Goal: Transaction & Acquisition: Purchase product/service

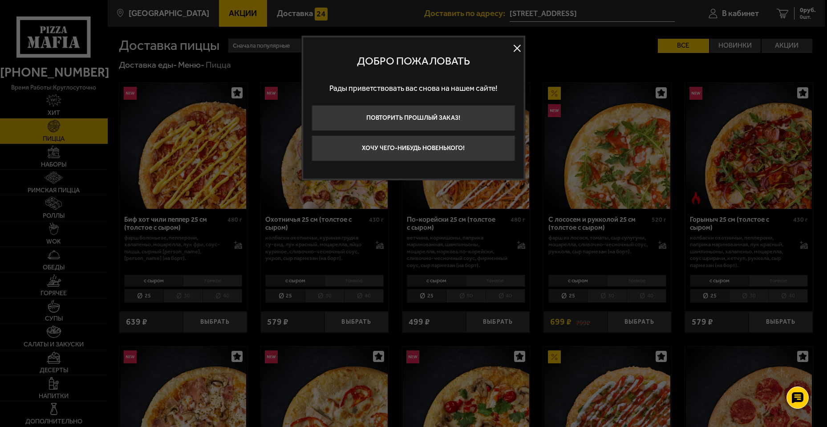
click at [516, 45] on button at bounding box center [517, 47] width 13 height 13
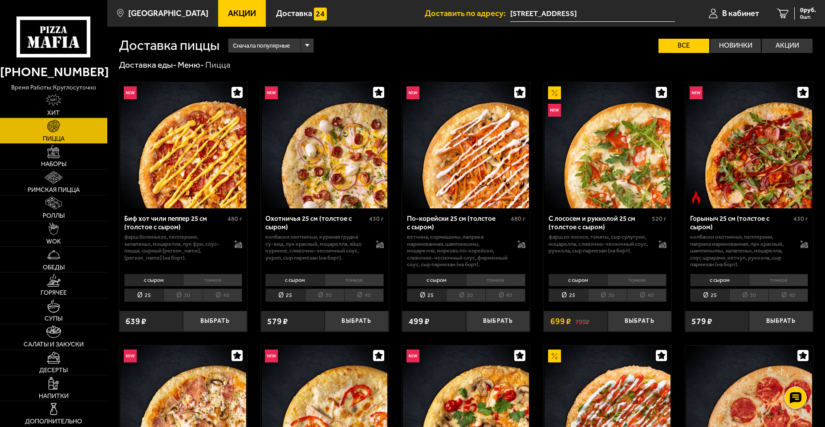
click at [226, 301] on li "40" at bounding box center [223, 295] width 40 height 13
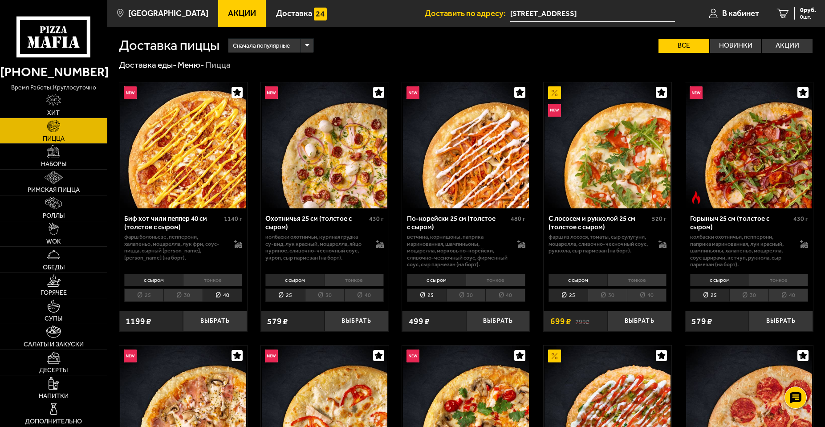
click at [367, 300] on li "40" at bounding box center [364, 295] width 40 height 13
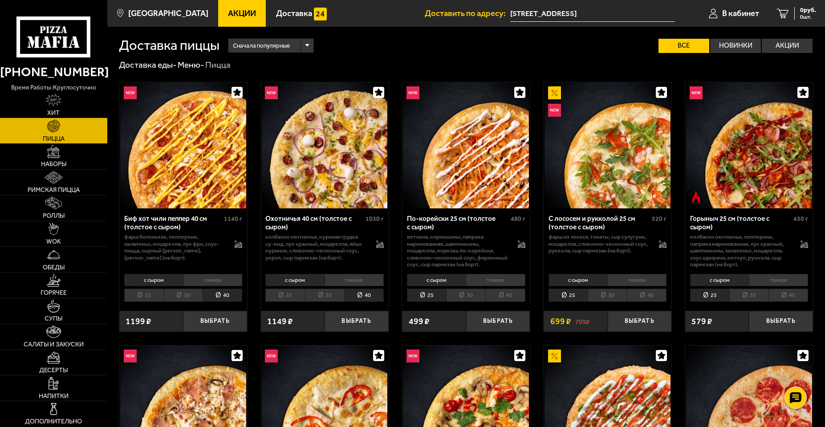
click at [493, 295] on li "40" at bounding box center [505, 295] width 40 height 13
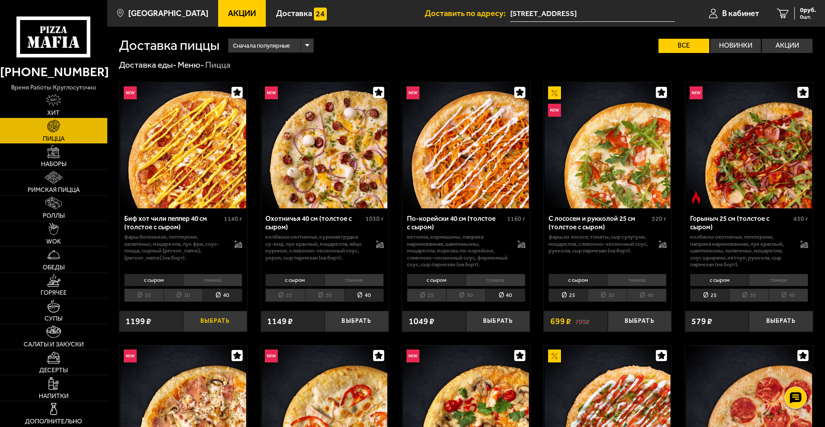
click at [220, 319] on button "Выбрать" at bounding box center [215, 321] width 64 height 21
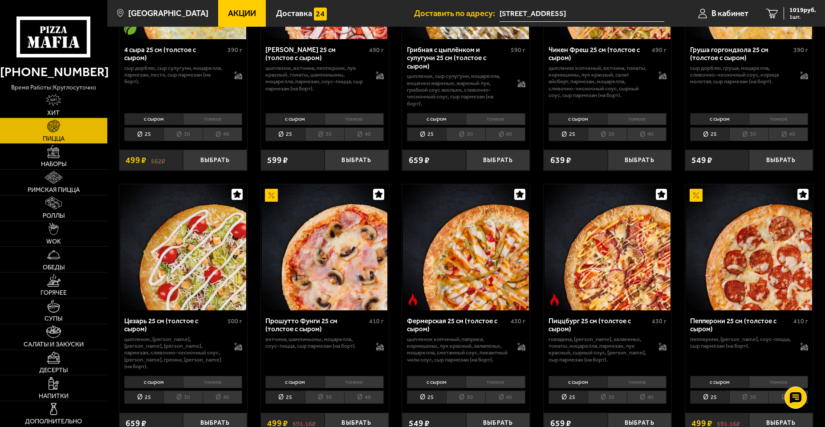
scroll to position [713, 0]
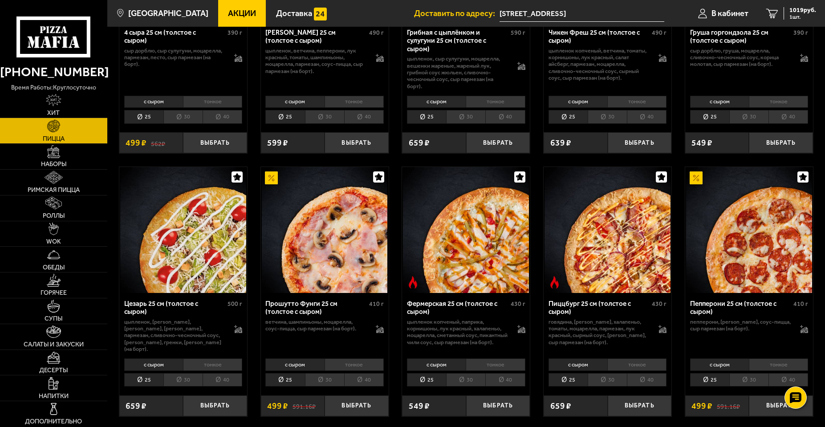
click at [507, 373] on li "40" at bounding box center [505, 379] width 40 height 13
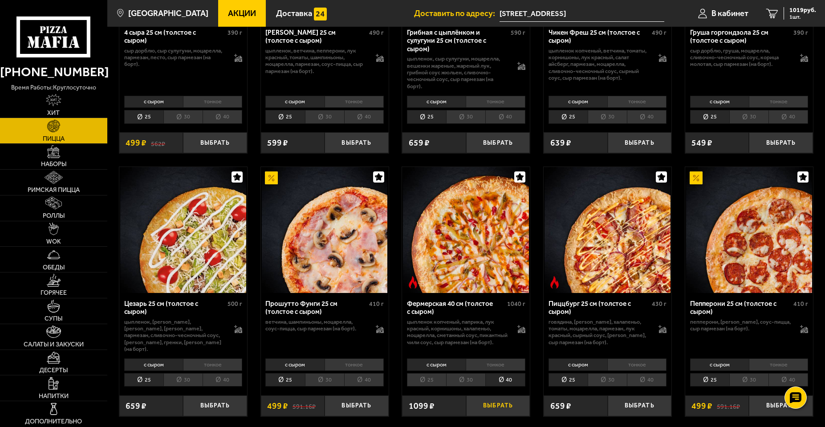
click at [487, 397] on button "Выбрать" at bounding box center [498, 405] width 64 height 21
click at [791, 13] on span "1953 руб." at bounding box center [803, 10] width 27 height 6
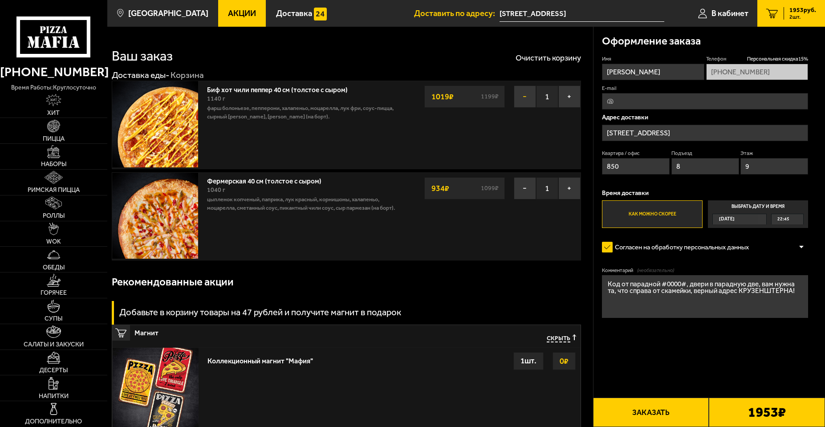
click at [517, 94] on button "−" at bounding box center [525, 97] width 22 height 22
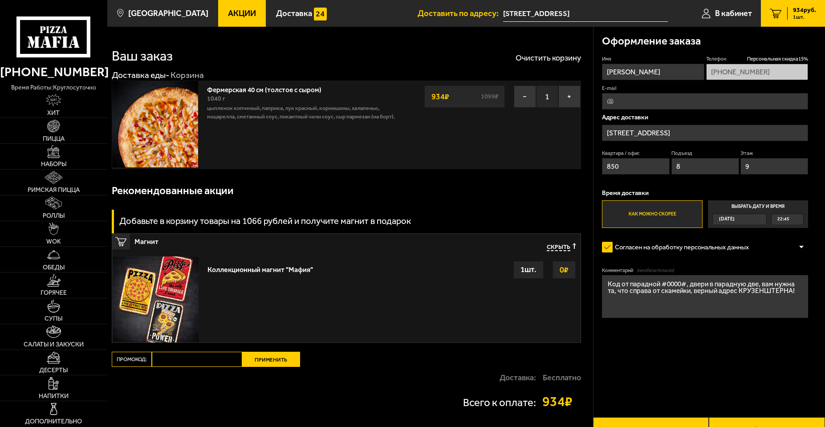
click at [740, 42] on div "Оформление заказа" at bounding box center [705, 41] width 206 height 29
click at [519, 103] on button "−" at bounding box center [525, 97] width 22 height 22
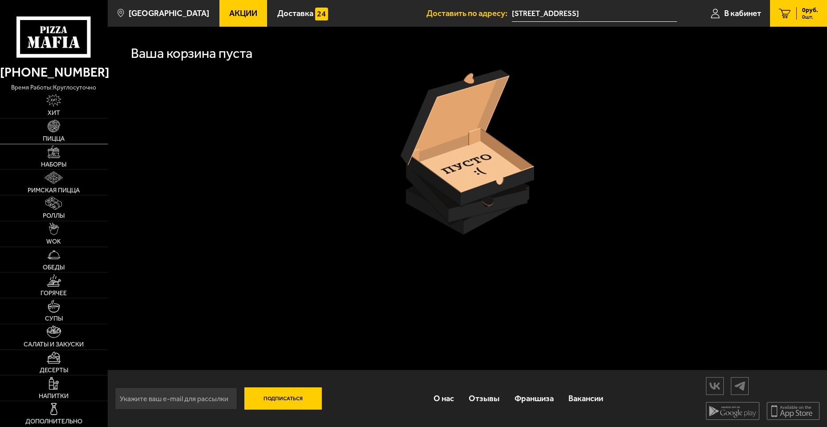
click at [53, 134] on link "Пицца" at bounding box center [54, 130] width 108 height 25
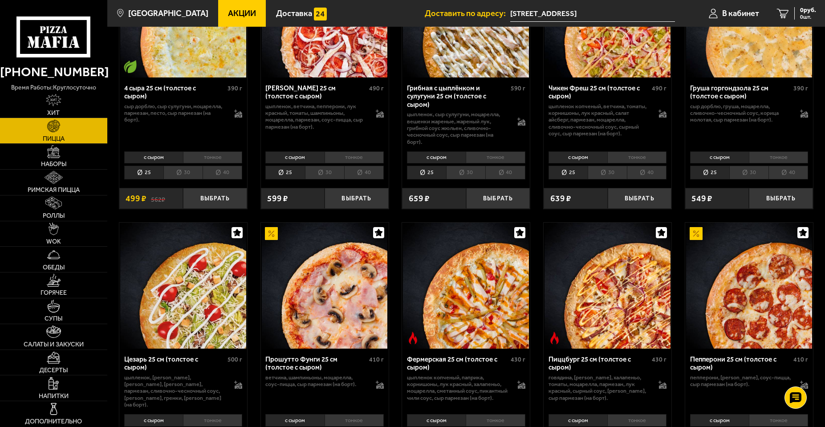
scroll to position [668, 0]
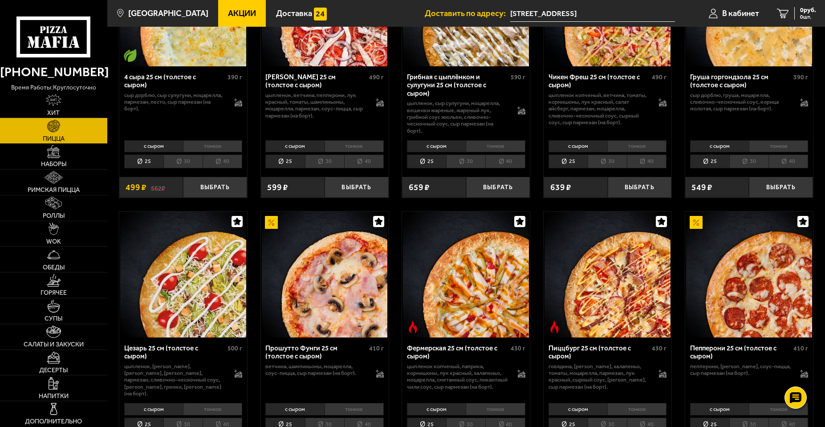
click at [509, 418] on li "40" at bounding box center [505, 424] width 40 height 13
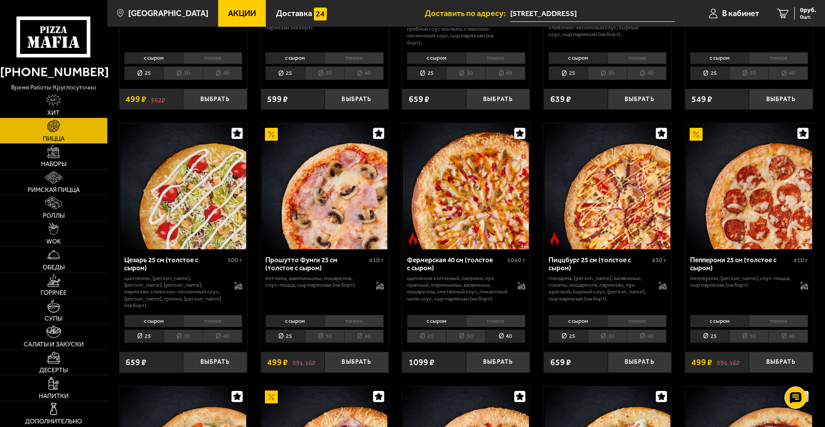
scroll to position [757, 0]
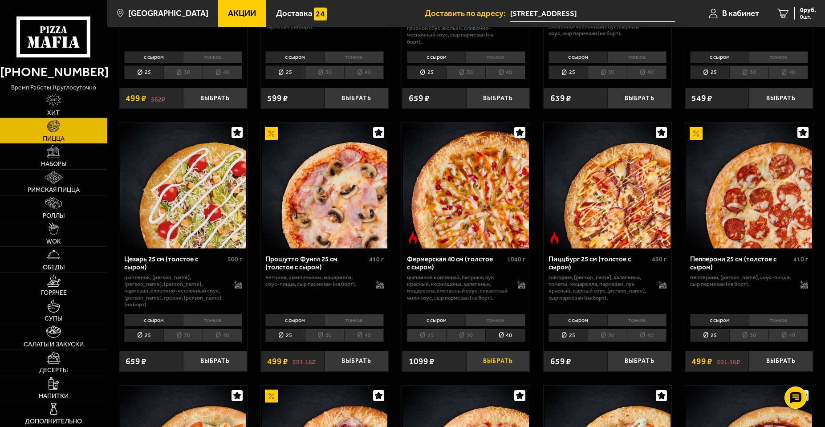
click at [510, 351] on button "Выбрать" at bounding box center [498, 361] width 64 height 21
click at [797, 8] on span "934 руб." at bounding box center [804, 10] width 23 height 6
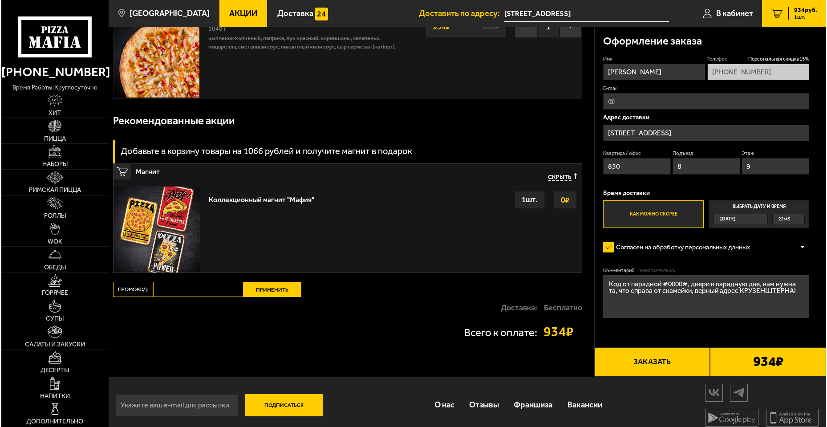
scroll to position [77, 0]
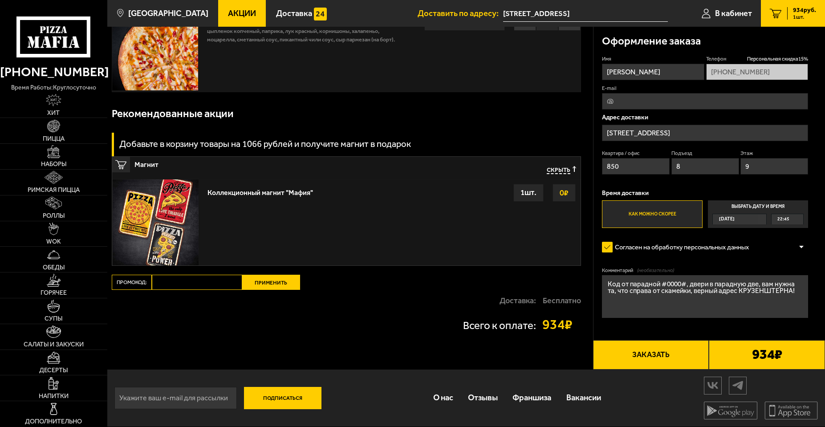
click at [667, 361] on button "Заказать" at bounding box center [651, 354] width 116 height 29
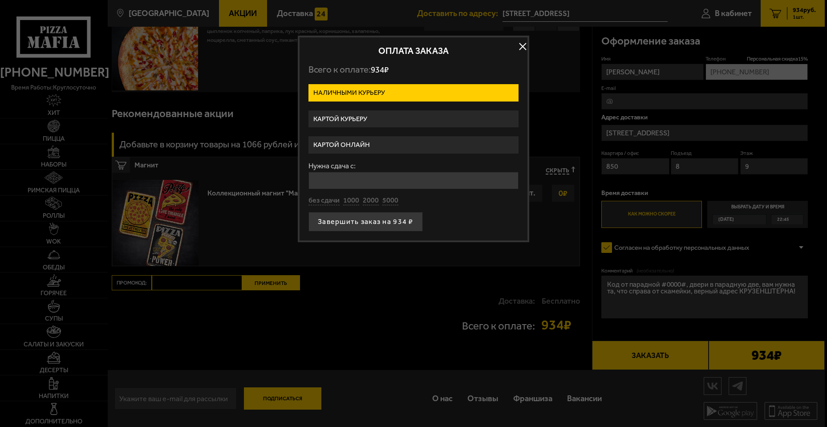
click at [352, 124] on label "Картой курьеру" at bounding box center [414, 118] width 210 height 17
click at [0, 0] on input "Картой курьеру" at bounding box center [0, 0] width 0 height 0
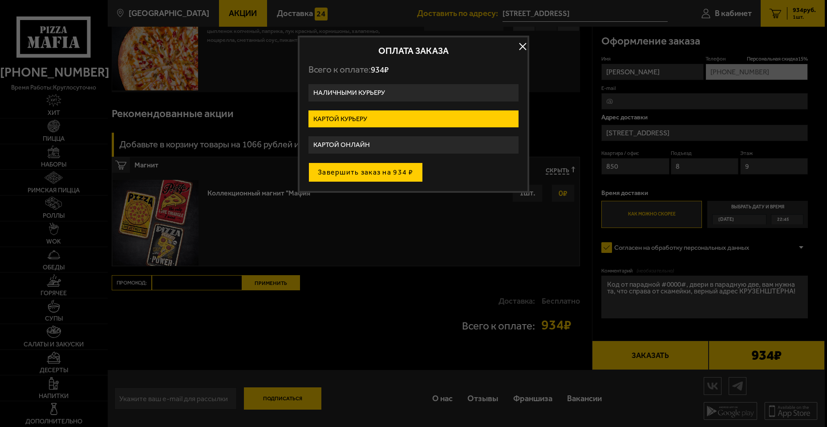
click at [354, 172] on button "Завершить заказ на 934 ₽" at bounding box center [366, 173] width 114 height 20
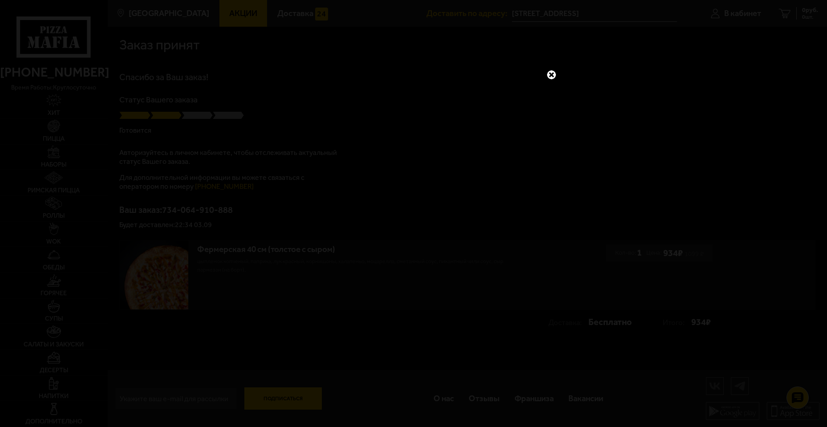
click at [550, 73] on link at bounding box center [552, 75] width 12 height 12
